Goal: Task Accomplishment & Management: Manage account settings

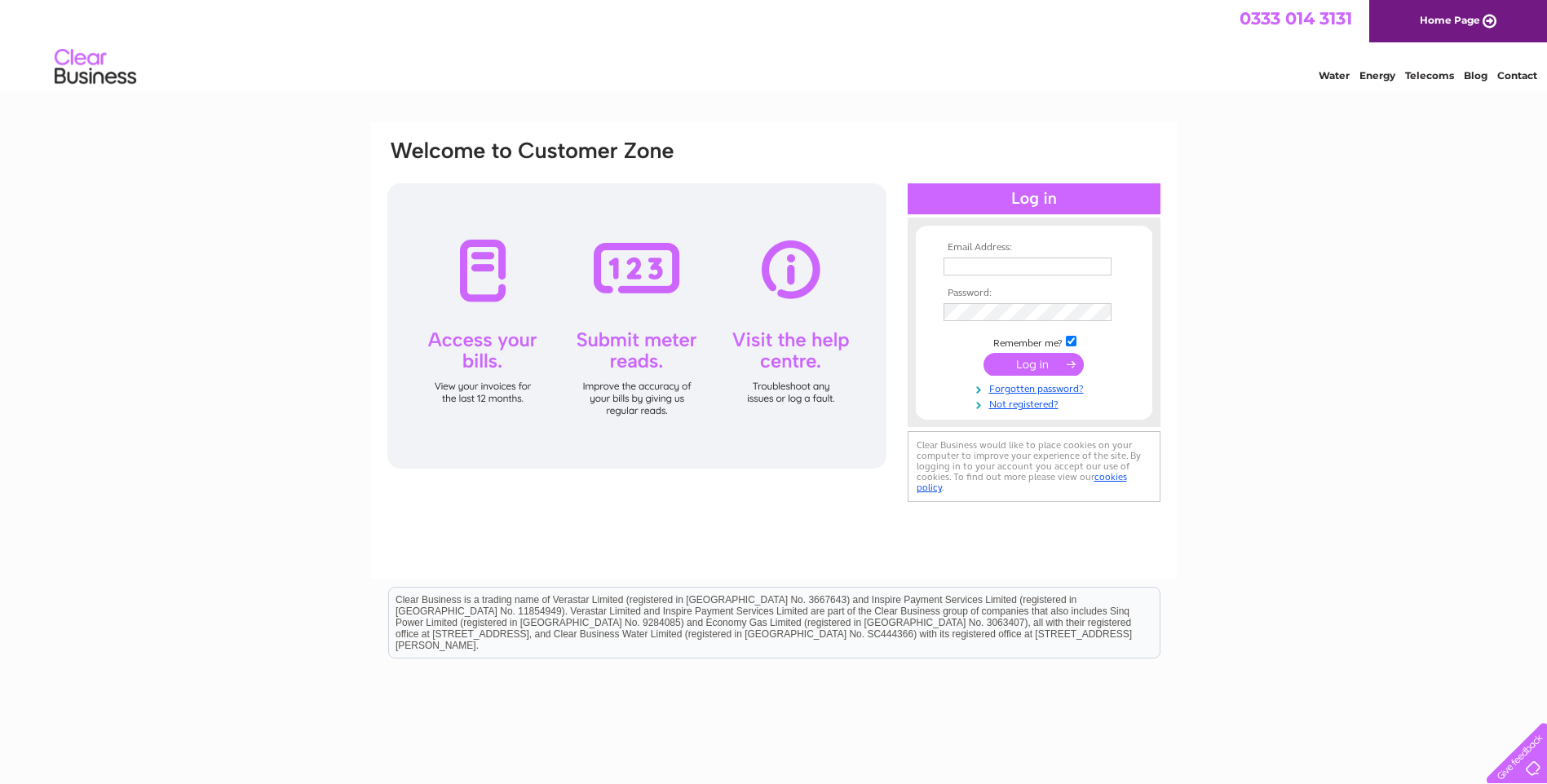
click at [978, 261] on input "text" at bounding box center [1027, 267] width 168 height 18
type input "[EMAIL_ADDRESS][DOMAIN_NAME]"
click at [983, 354] on input "submit" at bounding box center [1033, 366] width 100 height 23
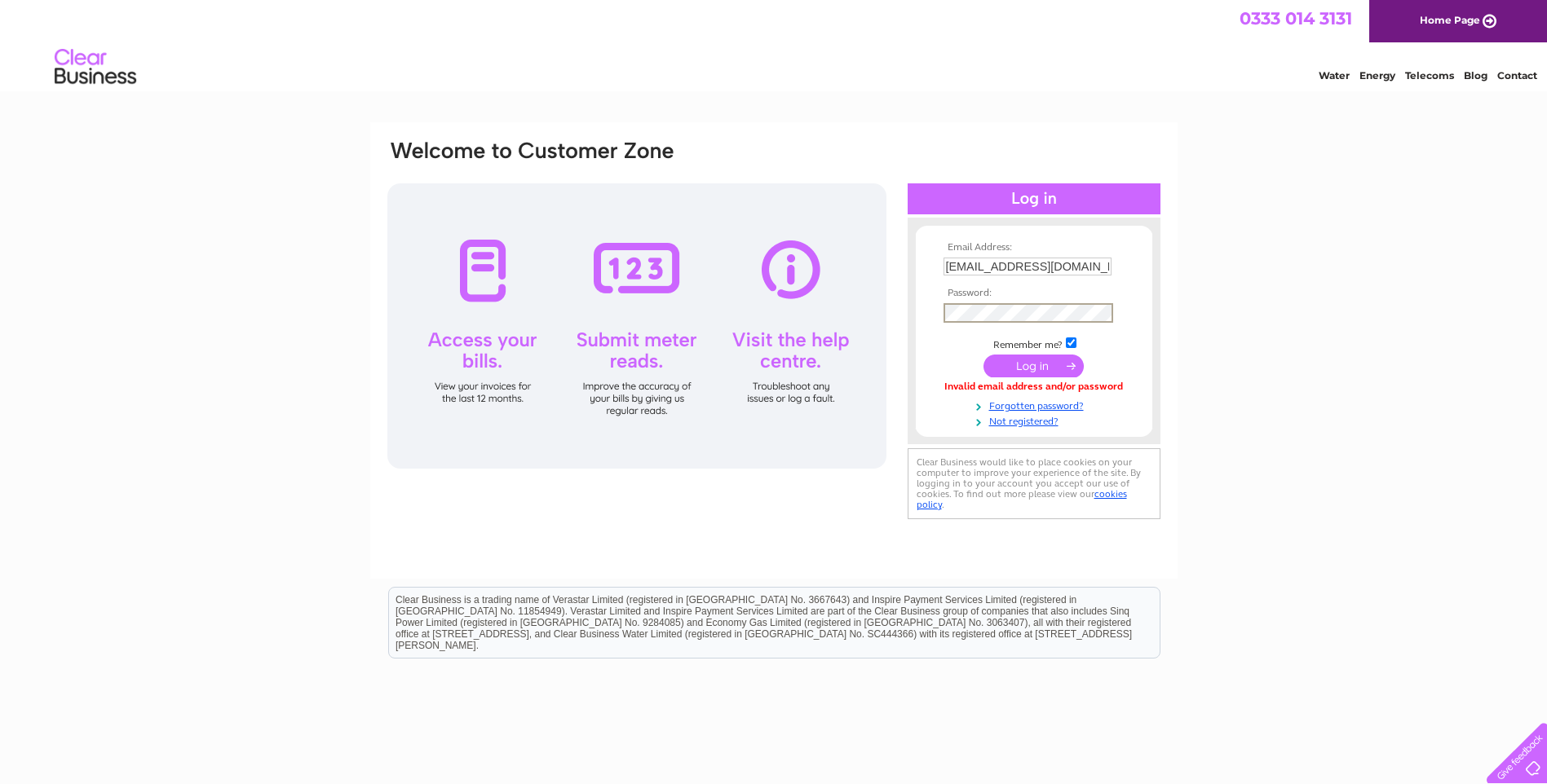
click at [983, 354] on input "submit" at bounding box center [1033, 366] width 100 height 23
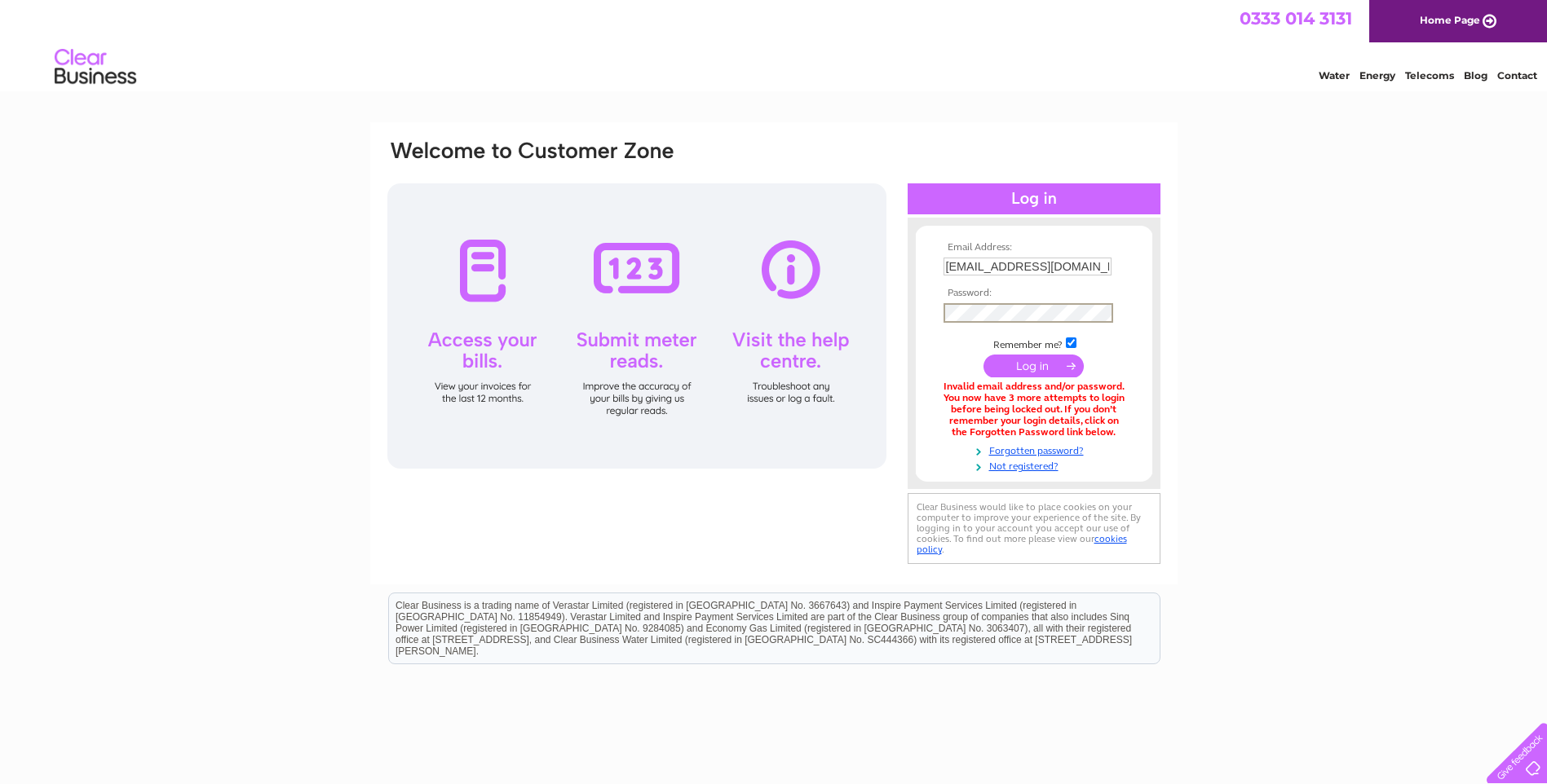
click at [1024, 380] on tbody "Email Address: [EMAIL_ADDRESS][DOMAIN_NAME] Password: Remember me?" at bounding box center [1034, 358] width 189 height 231
click at [1032, 361] on input "submit" at bounding box center [1033, 364] width 100 height 23
click at [1097, 271] on input "[EMAIL_ADDRESS][DOMAIN_NAME]" at bounding box center [1028, 268] width 169 height 20
